Goal: Task Accomplishment & Management: Complete application form

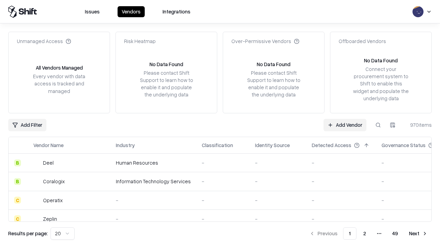
click at [345, 124] on link "Add Vendor" at bounding box center [345, 125] width 43 height 12
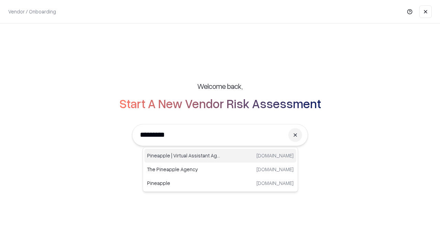
click at [220, 155] on div "Pineapple | Virtual Assistant Agency [DOMAIN_NAME]" at bounding box center [220, 156] width 152 height 14
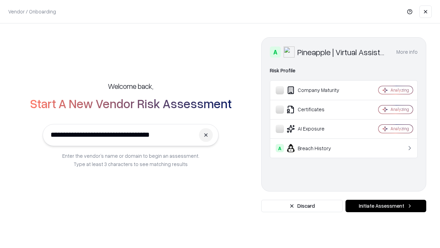
type input "**********"
click at [386, 206] on button "Initiate Assessment" at bounding box center [386, 205] width 81 height 12
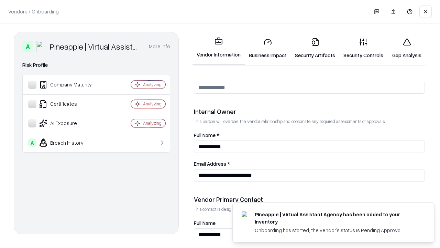
scroll to position [356, 0]
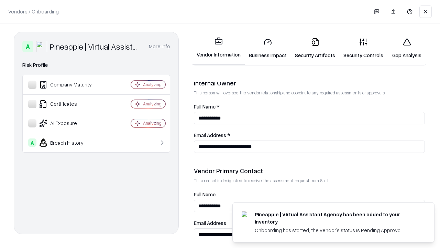
click at [268, 48] on link "Business Impact" at bounding box center [268, 48] width 46 height 32
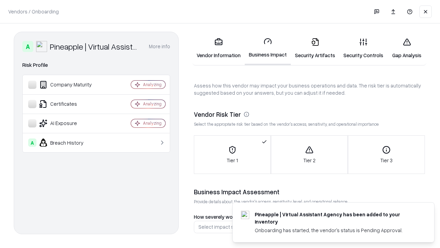
click at [315, 48] on link "Security Artifacts" at bounding box center [315, 48] width 48 height 32
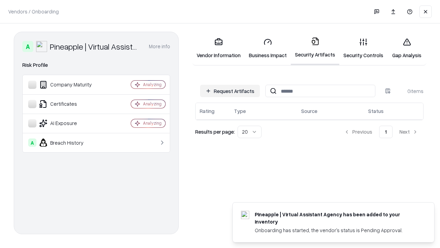
click at [230, 91] on button "Request Artifacts" at bounding box center [230, 91] width 60 height 12
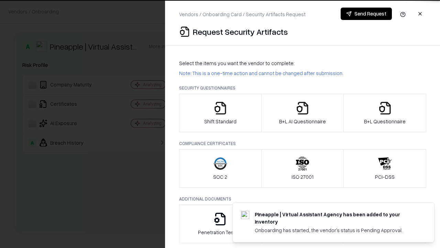
click at [220, 113] on icon "button" at bounding box center [221, 108] width 14 height 14
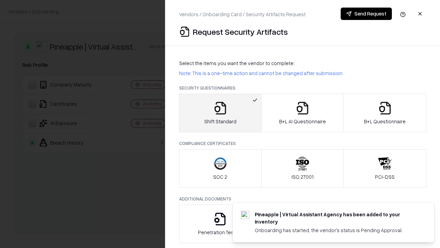
click at [366, 14] on button "Send Request" at bounding box center [366, 14] width 51 height 12
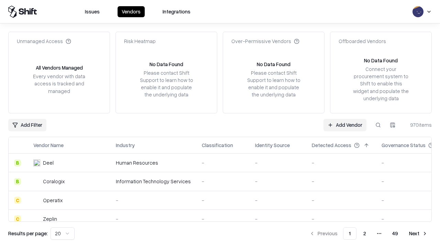
click at [378, 124] on button at bounding box center [378, 125] width 12 height 12
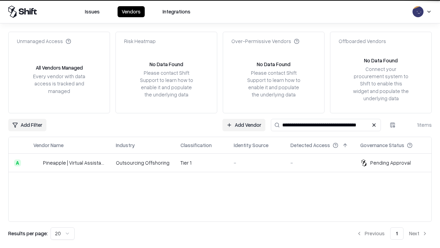
type input "**********"
click at [224, 162] on td "Tier 1" at bounding box center [201, 162] width 53 height 19
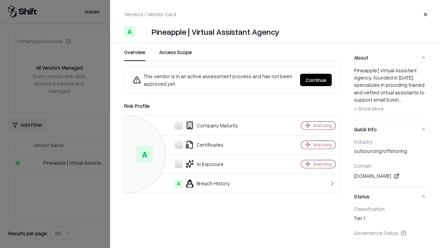
click at [316, 80] on button "Continue" at bounding box center [316, 80] width 32 height 12
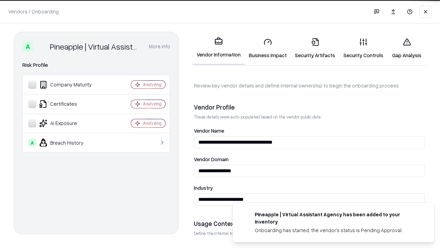
click at [315, 48] on link "Security Artifacts" at bounding box center [315, 48] width 48 height 32
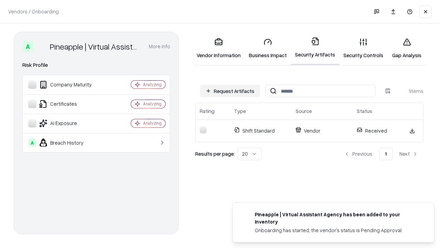
click at [407, 48] on link "Gap Analysis" at bounding box center [407, 48] width 39 height 32
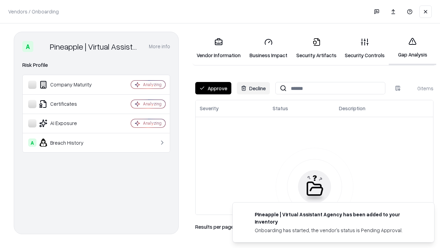
click at [213, 88] on button "Approve" at bounding box center [213, 88] width 36 height 12
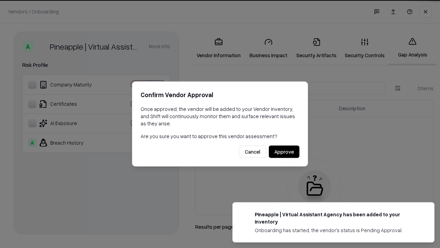
click at [284, 151] on button "Approve" at bounding box center [284, 151] width 31 height 12
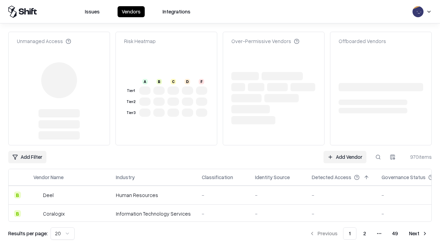
type input "**********"
click at [345, 157] on link "Add Vendor" at bounding box center [345, 157] width 43 height 12
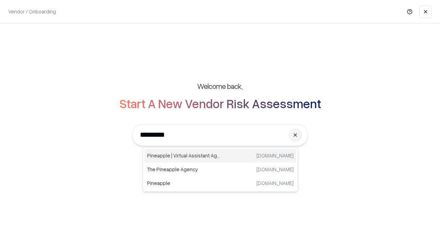
click at [220, 155] on div "Pineapple | Virtual Assistant Agency [DOMAIN_NAME]" at bounding box center [220, 156] width 152 height 14
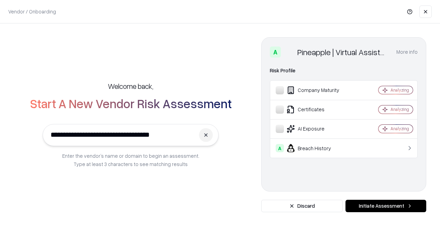
type input "**********"
click at [386, 206] on button "Initiate Assessment" at bounding box center [386, 205] width 81 height 12
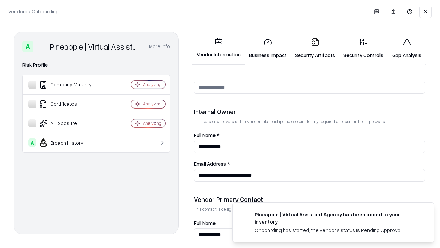
scroll to position [356, 0]
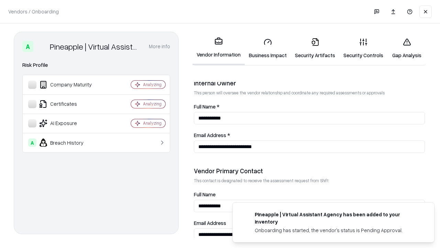
click at [407, 48] on link "Gap Analysis" at bounding box center [407, 48] width 39 height 32
